Goal: Task Accomplishment & Management: Manage account settings

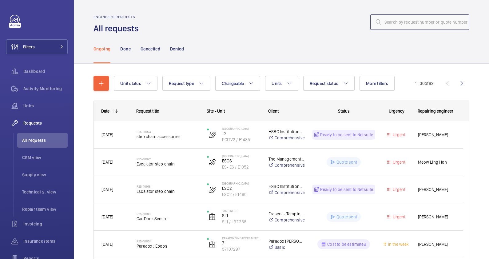
click at [384, 25] on input "text" at bounding box center [419, 21] width 99 height 15
paste input "R25-10918"
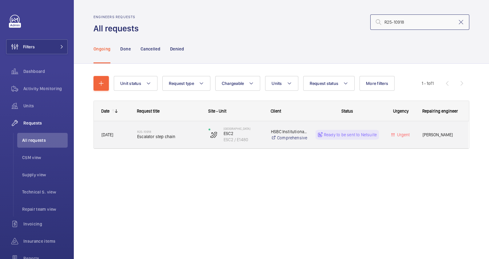
type input "R25-10918"
click at [188, 131] on h2 "R25-10918" at bounding box center [168, 132] width 63 height 4
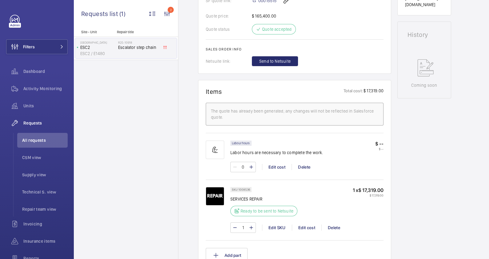
scroll to position [307, 0]
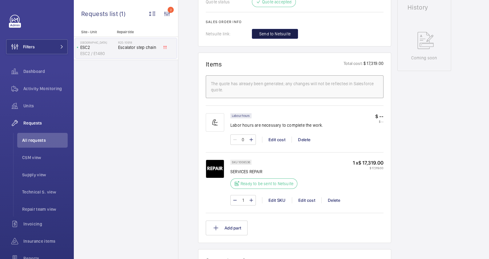
click at [268, 31] on span "Send to Netsuite" at bounding box center [274, 34] width 31 height 6
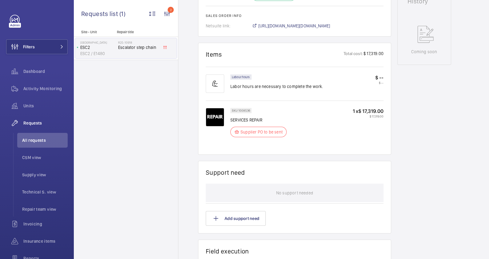
scroll to position [320, 0]
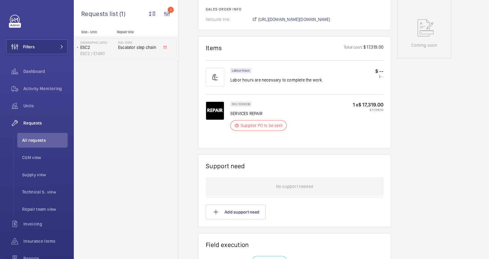
click at [362, 193] on div "No support needed" at bounding box center [295, 186] width 178 height 18
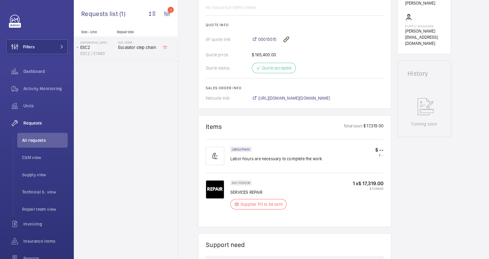
scroll to position [205, 0]
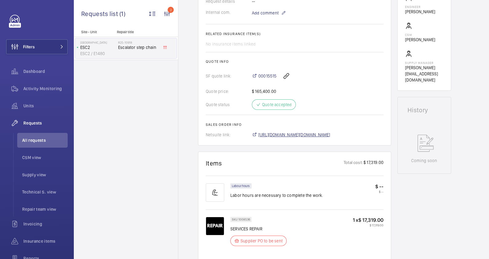
click at [329, 134] on span "[URL][DOMAIN_NAME][DOMAIN_NAME]" at bounding box center [294, 135] width 72 height 6
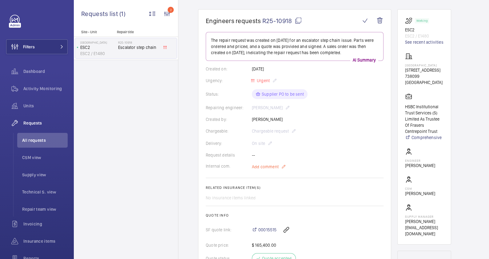
scroll to position [89, 0]
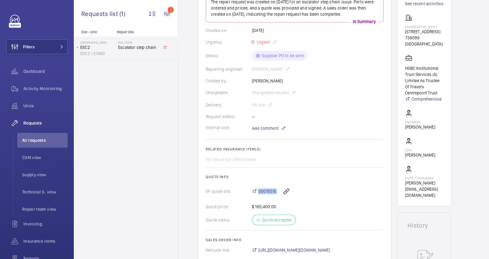
drag, startPoint x: 259, startPoint y: 187, endPoint x: 277, endPoint y: 188, distance: 18.2
click at [277, 188] on div "00015515" at bounding box center [318, 191] width 132 height 15
copy span "00015515"
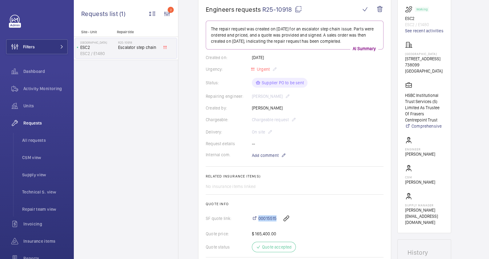
scroll to position [51, 0]
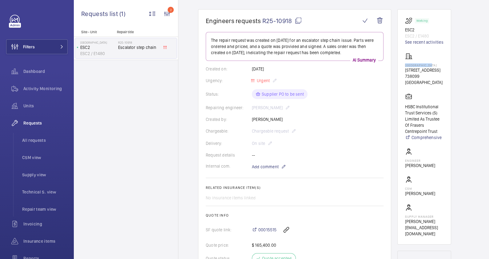
drag, startPoint x: 434, startPoint y: 63, endPoint x: 405, endPoint y: 65, distance: 29.0
click at [405, 65] on p "[GEOGRAPHIC_DATA]" at bounding box center [424, 65] width 38 height 4
drag, startPoint x: 405, startPoint y: 65, endPoint x: 409, endPoint y: 65, distance: 3.7
copy p "[GEOGRAPHIC_DATA]"
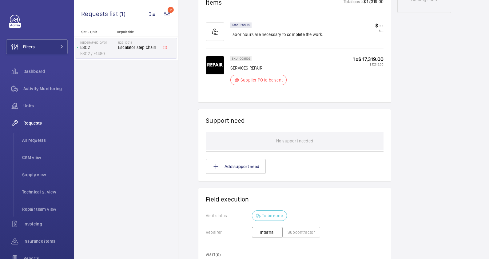
scroll to position [435, 0]
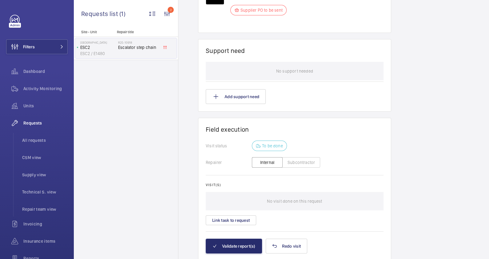
click at [292, 160] on button "Subcontractor" at bounding box center [301, 162] width 38 height 10
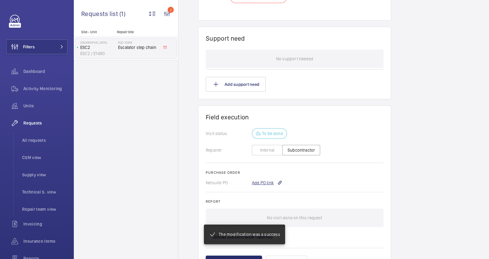
click at [268, 181] on div "Add PO link" at bounding box center [267, 183] width 30 height 6
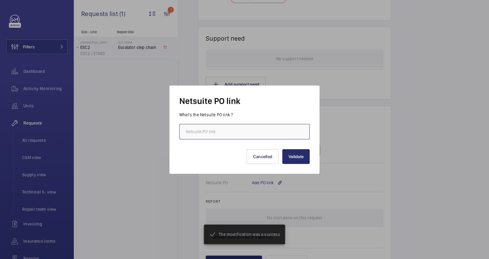
click at [240, 133] on input "text" at bounding box center [244, 131] width 130 height 15
paste input "[URL][DOMAIN_NAME][DOMAIN_NAME]"
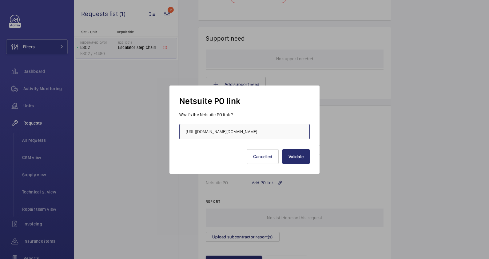
scroll to position [0, 76]
type input "[URL][DOMAIN_NAME][DOMAIN_NAME]"
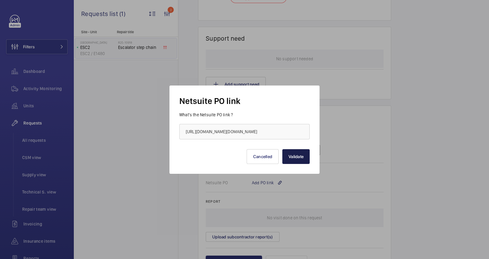
scroll to position [0, 0]
click at [298, 158] on button "Validate" at bounding box center [295, 156] width 27 height 15
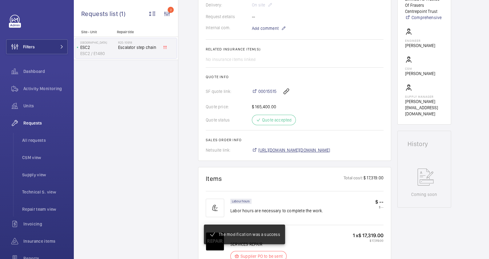
scroll to position [166, 0]
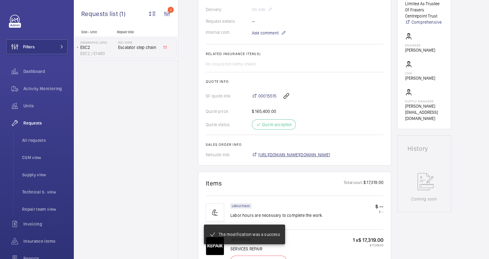
click at [319, 155] on span "[URL][DOMAIN_NAME][DOMAIN_NAME]" at bounding box center [294, 155] width 72 height 6
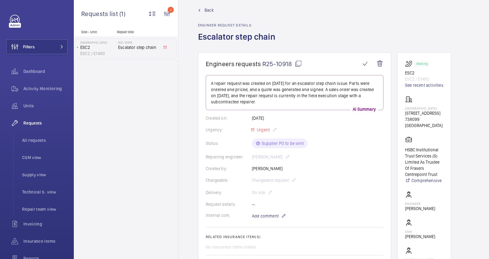
scroll to position [0, 0]
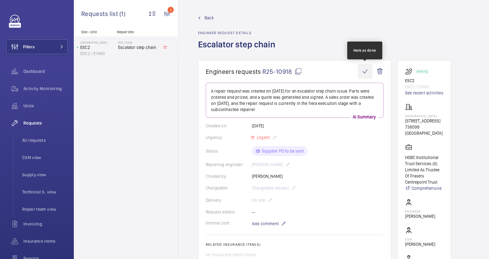
click at [366, 71] on wm-front-icon-button at bounding box center [365, 71] width 15 height 15
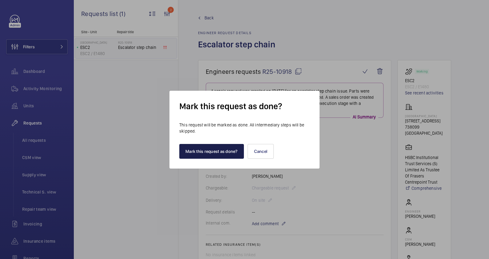
click at [222, 150] on button "Mark this request as done?" at bounding box center [211, 151] width 65 height 15
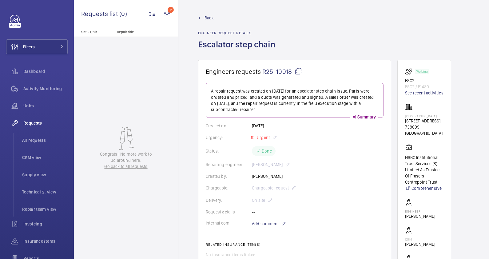
click at [207, 17] on span "Back" at bounding box center [209, 18] width 9 height 6
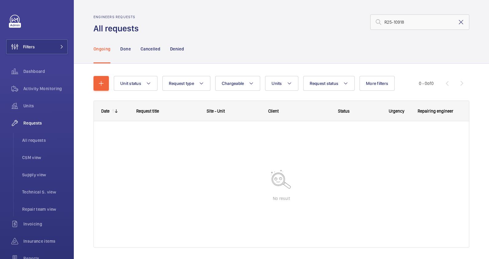
click at [457, 23] on mat-icon at bounding box center [460, 21] width 7 height 7
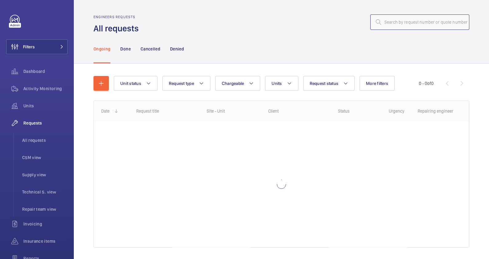
click at [406, 24] on input "text" at bounding box center [419, 21] width 99 height 15
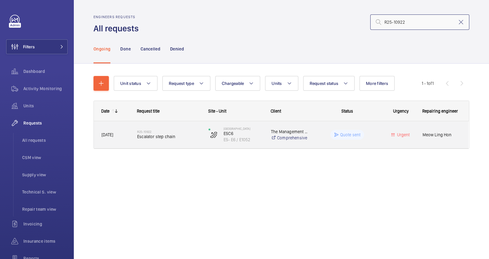
type input "R25-10922"
click at [190, 138] on span "Escalator step chain" at bounding box center [168, 137] width 63 height 6
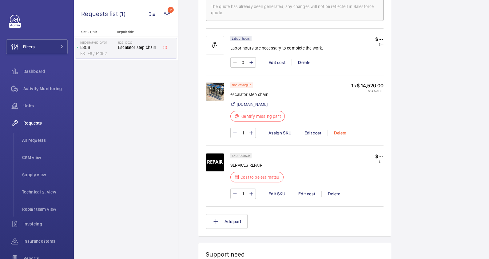
scroll to position [397, 0]
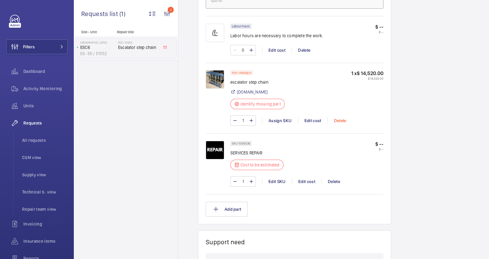
click at [337, 118] on div "Delete" at bounding box center [340, 121] width 25 height 6
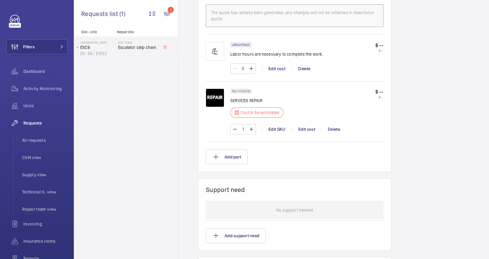
scroll to position [231, 0]
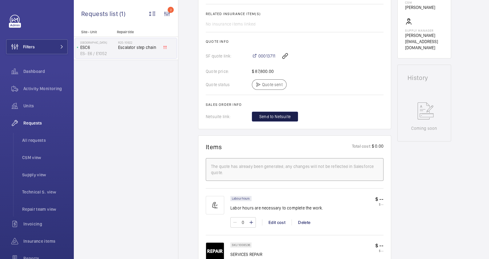
click at [276, 116] on span "Send to Netsuite" at bounding box center [274, 117] width 31 height 6
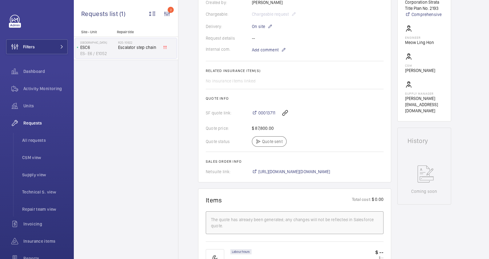
scroll to position [150, 0]
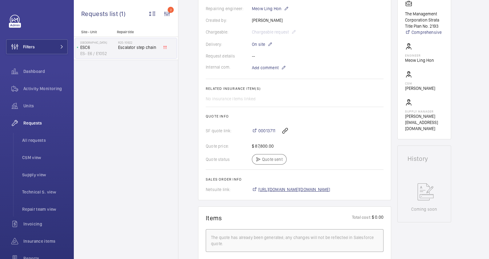
click at [330, 190] on span "[URL][DOMAIN_NAME][DOMAIN_NAME]" at bounding box center [294, 189] width 72 height 6
click at [260, 126] on div "00013711" at bounding box center [318, 130] width 132 height 15
click at [257, 118] on h2 "Quote info" at bounding box center [295, 116] width 178 height 4
drag, startPoint x: 258, startPoint y: 126, endPoint x: 275, endPoint y: 126, distance: 16.6
click at [275, 126] on div "00013711" at bounding box center [318, 130] width 132 height 15
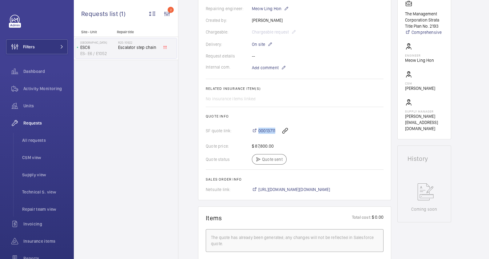
copy span "00013711"
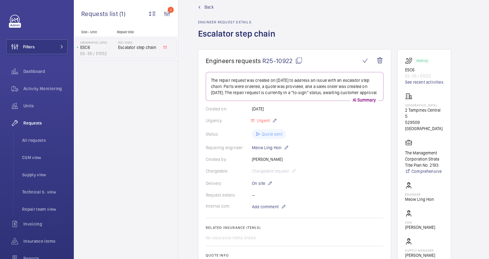
scroll to position [0, 0]
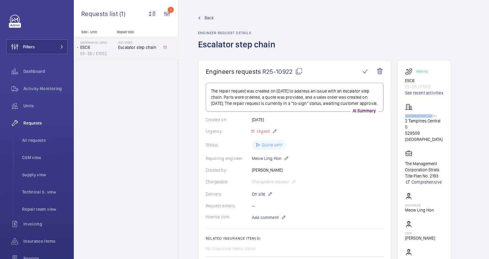
drag, startPoint x: 435, startPoint y: 115, endPoint x: 395, endPoint y: 115, distance: 39.4
drag, startPoint x: 395, startPoint y: 115, endPoint x: 416, endPoint y: 115, distance: 20.3
copy p "[GEOGRAPHIC_DATA]"
drag, startPoint x: 417, startPoint y: 79, endPoint x: 405, endPoint y: 79, distance: 12.3
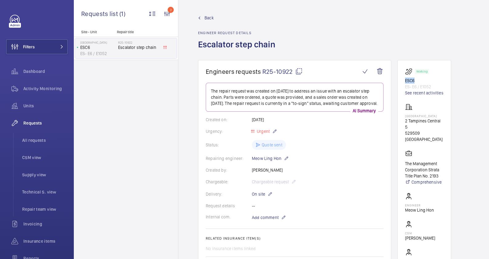
click at [405, 79] on wm-front-card "Working ESC6 ES- E6 / E1052 See recent activities [GEOGRAPHIC_DATA] [GEOGRAPHIC…" at bounding box center [424, 174] width 54 height 229
drag, startPoint x: 405, startPoint y: 79, endPoint x: 409, endPoint y: 81, distance: 4.3
copy p "ESC6"
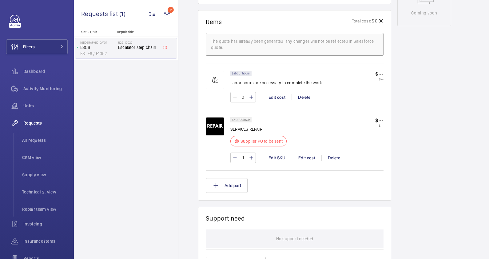
scroll to position [534, 0]
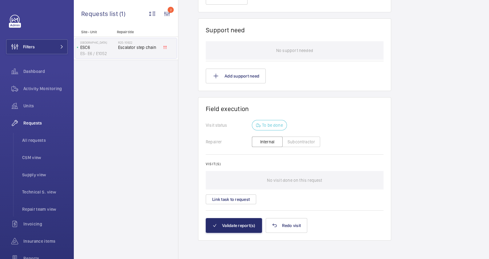
click at [298, 138] on button "Subcontractor" at bounding box center [301, 142] width 38 height 10
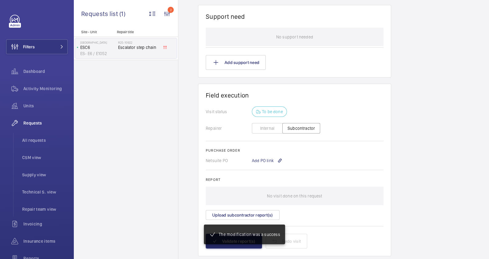
scroll to position [563, 0]
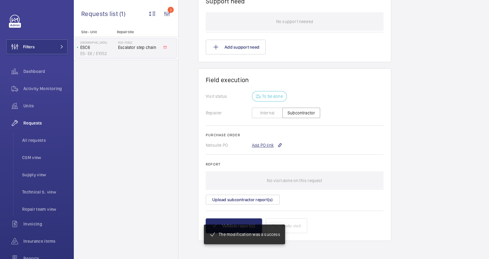
click at [260, 146] on div "Add PO link" at bounding box center [267, 145] width 30 height 6
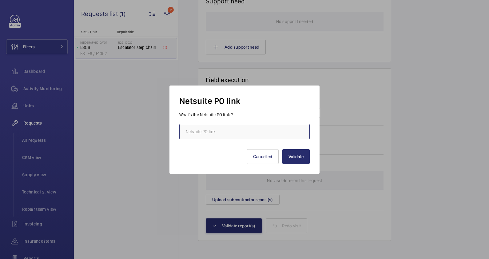
click at [232, 128] on input "text" at bounding box center [244, 131] width 130 height 15
paste input "[URL][DOMAIN_NAME][DOMAIN_NAME]"
type input "[URL][DOMAIN_NAME][DOMAIN_NAME]"
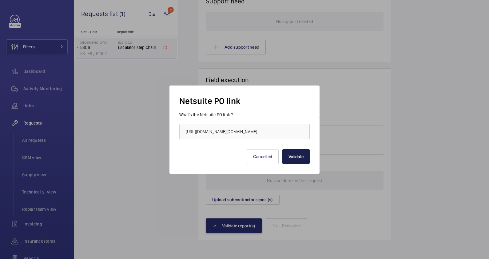
scroll to position [0, 0]
click at [297, 155] on button "Validate" at bounding box center [295, 156] width 27 height 15
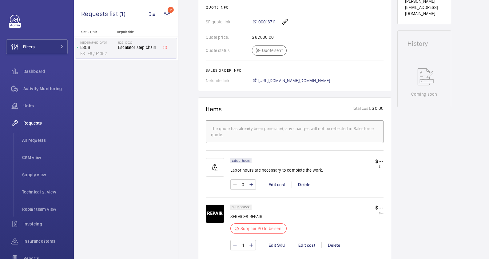
scroll to position [269, 0]
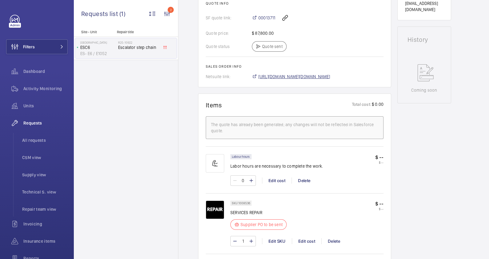
click at [317, 76] on span "[URL][DOMAIN_NAME][DOMAIN_NAME]" at bounding box center [294, 77] width 72 height 6
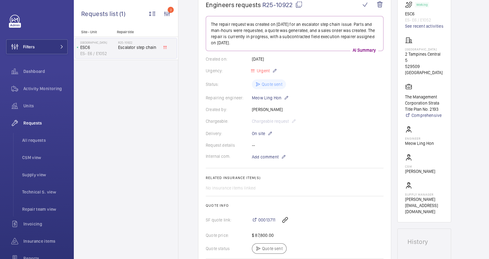
scroll to position [0, 0]
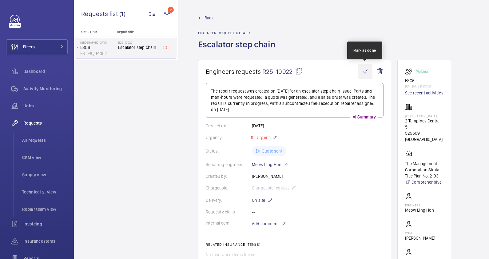
click at [365, 72] on wm-front-icon-button at bounding box center [365, 71] width 15 height 15
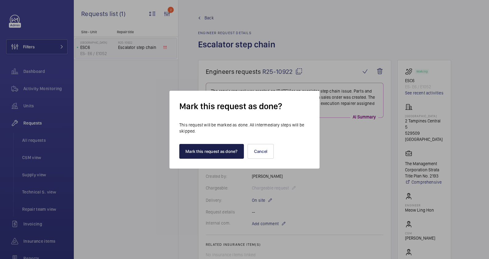
click at [222, 149] on button "Mark this request as done?" at bounding box center [211, 151] width 65 height 15
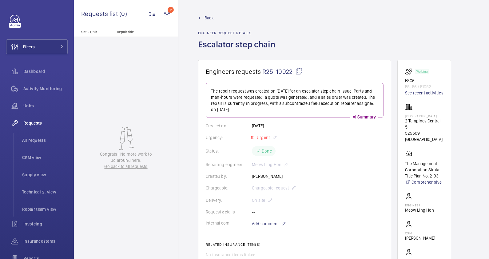
click at [201, 18] on link "Back" at bounding box center [238, 18] width 81 height 6
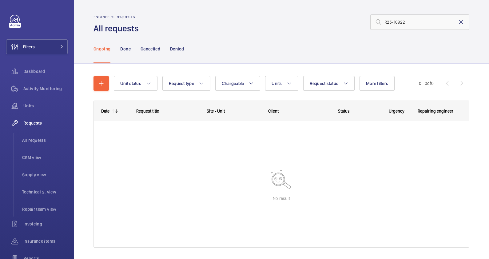
click at [457, 23] on mat-icon at bounding box center [460, 21] width 7 height 7
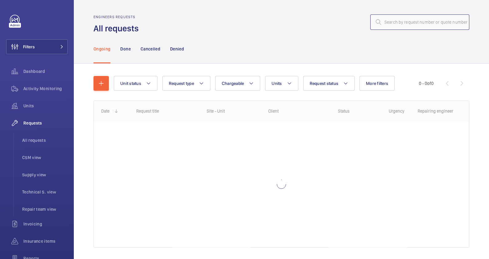
click at [381, 19] on input "text" at bounding box center [419, 21] width 99 height 15
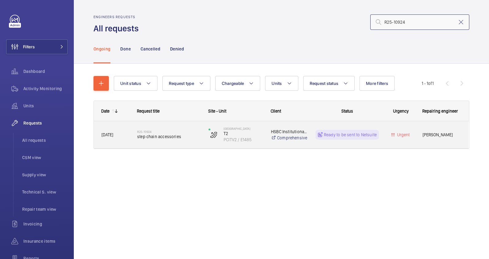
type input "R25-10924"
click at [184, 139] on span "step chain accessories" at bounding box center [168, 137] width 63 height 6
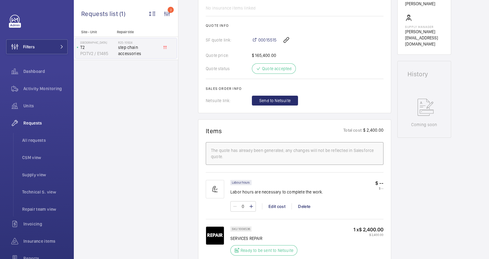
scroll to position [231, 0]
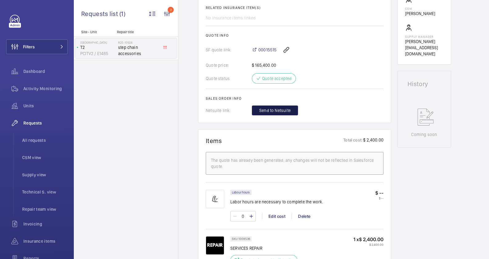
click at [286, 111] on span "Send to Netsuite" at bounding box center [274, 110] width 31 height 6
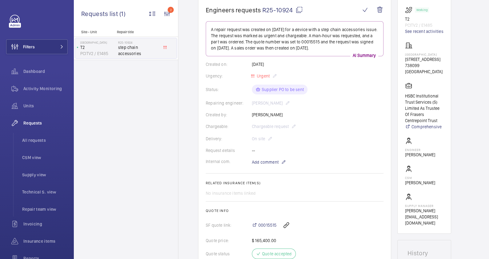
scroll to position [154, 0]
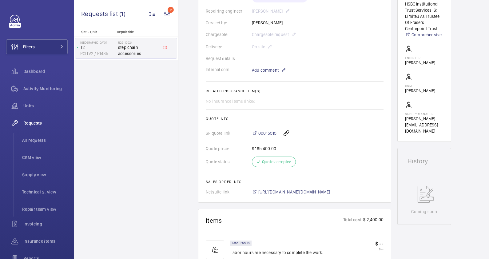
click at [329, 191] on span "[URL][DOMAIN_NAME][DOMAIN_NAME]" at bounding box center [294, 192] width 72 height 6
drag, startPoint x: 258, startPoint y: 127, endPoint x: 276, endPoint y: 130, distance: 19.0
click at [276, 130] on div "00015515" at bounding box center [318, 133] width 132 height 15
copy span "00015515"
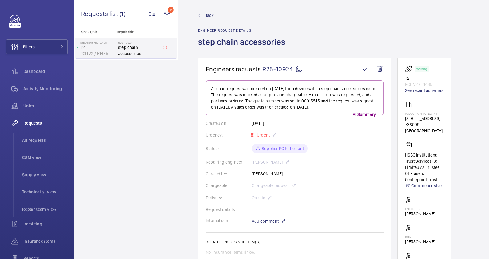
scroll to position [0, 0]
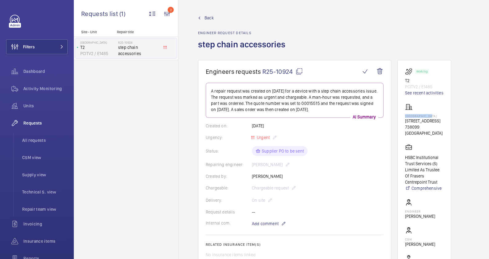
drag, startPoint x: 434, startPoint y: 115, endPoint x: 404, endPoint y: 117, distance: 30.5
click at [404, 117] on wm-front-card "Working T2 PCITV2 / E1485 See recent activities Causeway Point [STREET_ADDRESS]…" at bounding box center [424, 177] width 54 height 235
drag, startPoint x: 404, startPoint y: 117, endPoint x: 411, endPoint y: 116, distance: 7.8
copy p "[GEOGRAPHIC_DATA]"
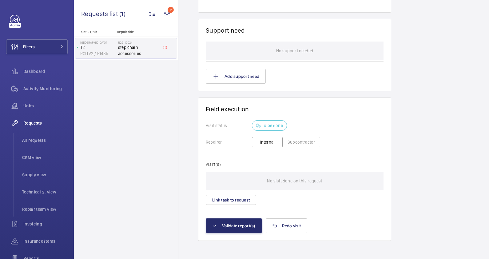
scroll to position [462, 0]
click at [301, 139] on button "Subcontractor" at bounding box center [301, 141] width 38 height 10
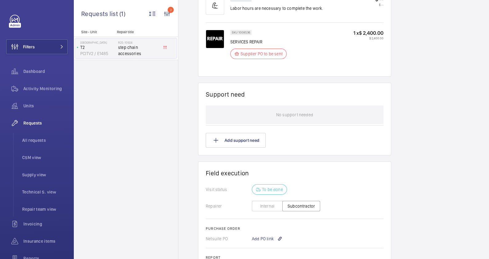
scroll to position [498, 0]
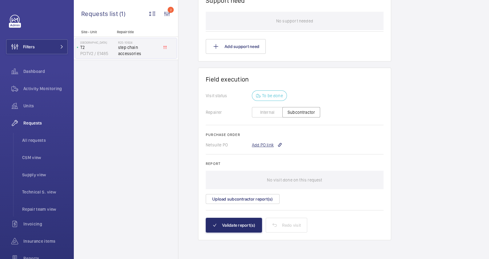
click at [269, 144] on div "Add PO link" at bounding box center [267, 145] width 30 height 6
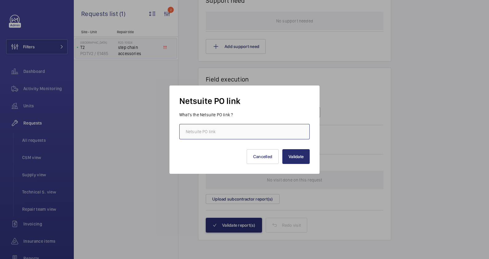
click at [256, 134] on input "text" at bounding box center [244, 131] width 130 height 15
paste input "[URL][DOMAIN_NAME][DOMAIN_NAME]"
type input "[URL][DOMAIN_NAME][DOMAIN_NAME]"
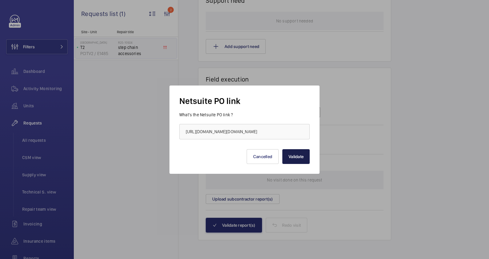
scroll to position [0, 0]
click at [293, 154] on button "Validate" at bounding box center [295, 156] width 27 height 15
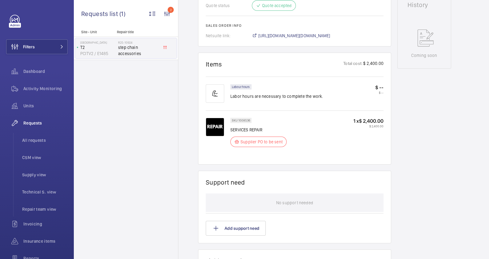
scroll to position [192, 0]
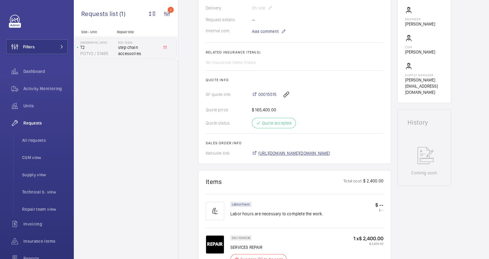
click at [315, 152] on span "[URL][DOMAIN_NAME][DOMAIN_NAME]" at bounding box center [294, 153] width 72 height 6
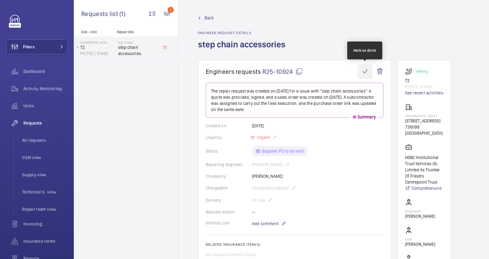
click at [364, 69] on wm-front-icon-button at bounding box center [365, 71] width 15 height 15
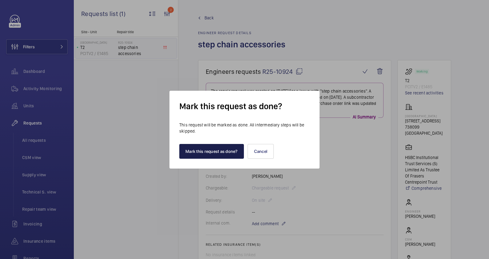
click at [219, 148] on button "Mark this request as done?" at bounding box center [211, 151] width 65 height 15
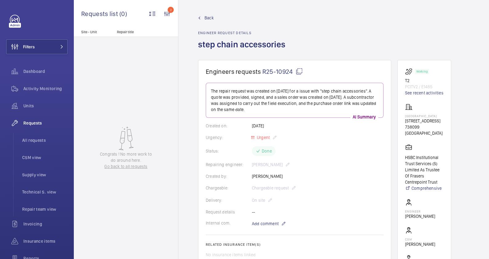
click at [206, 18] on span "Back" at bounding box center [209, 18] width 9 height 6
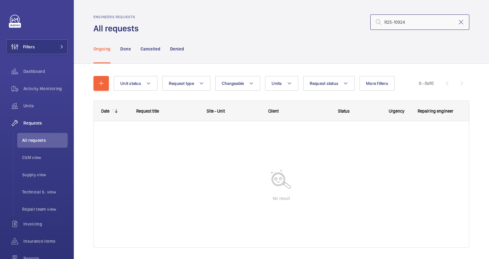
click at [412, 22] on input "R25-10924" at bounding box center [419, 21] width 99 height 15
drag, startPoint x: 401, startPoint y: 21, endPoint x: 329, endPoint y: 21, distance: 72.3
click at [329, 21] on div "R25-10924" at bounding box center [305, 22] width 327 height 15
paste input "792"
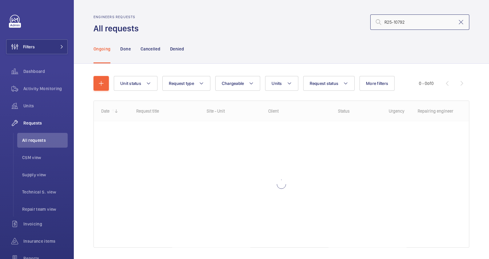
type input "R25-10792"
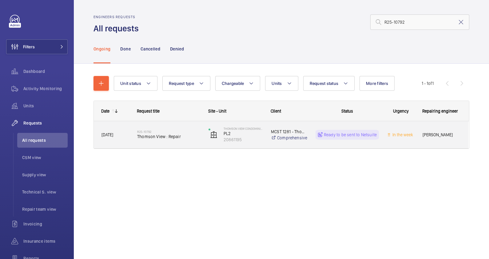
click at [183, 143] on div "R25-10792 Thomson View : Repair" at bounding box center [168, 135] width 63 height 18
